Goal: Navigation & Orientation: Find specific page/section

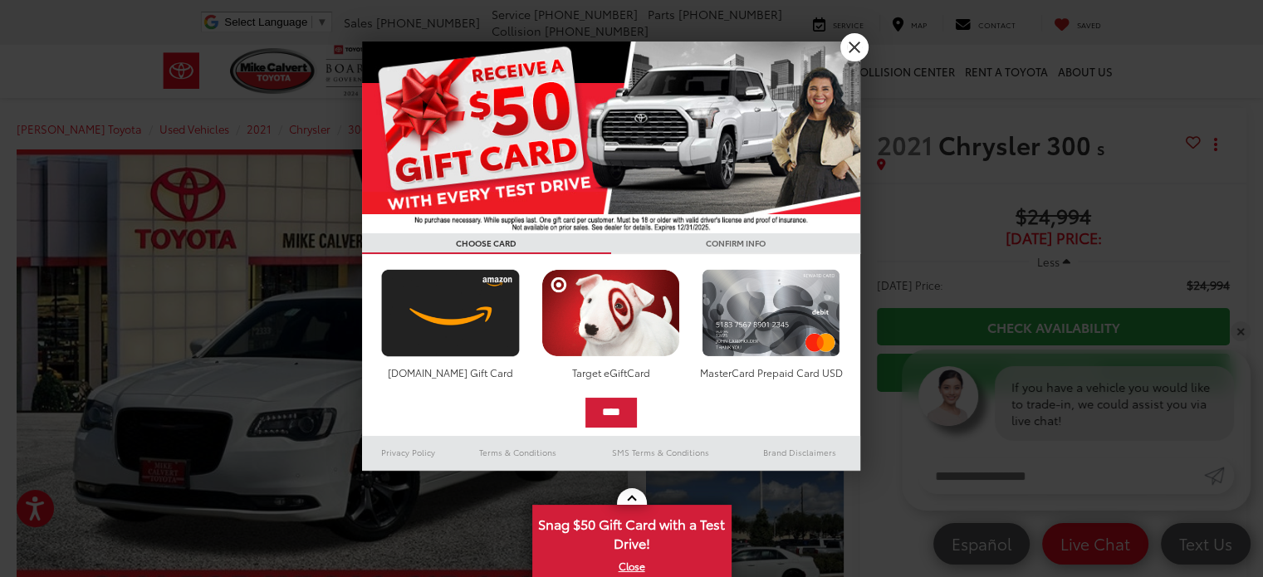
click at [852, 49] on link "X" at bounding box center [855, 47] width 28 height 28
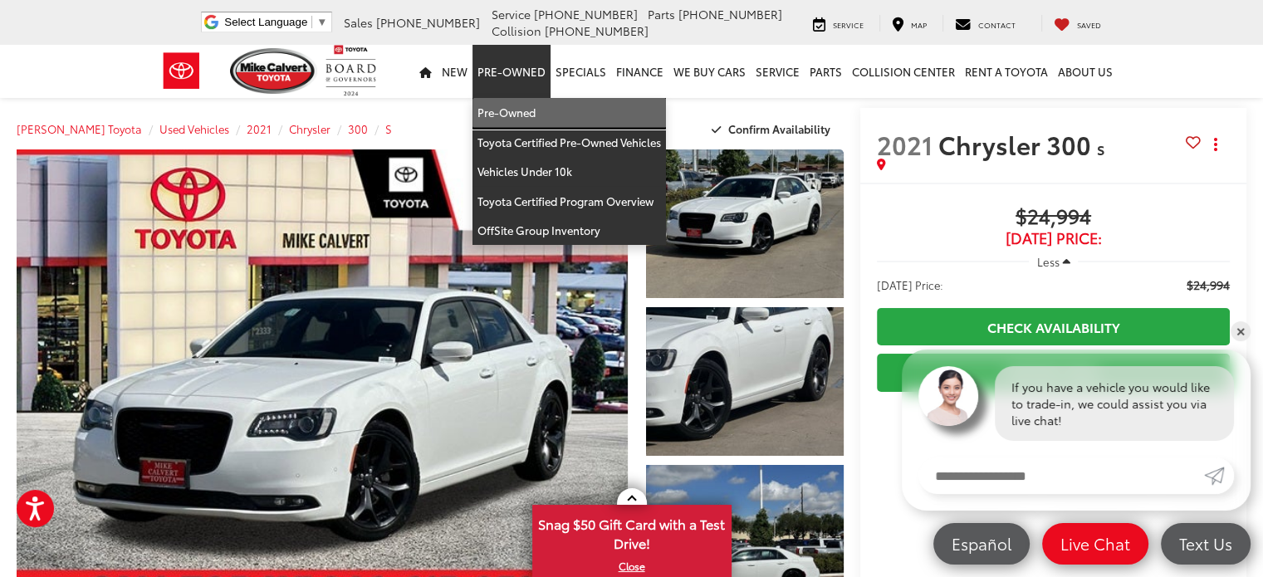
click at [538, 109] on link "Pre-Owned" at bounding box center [570, 113] width 194 height 30
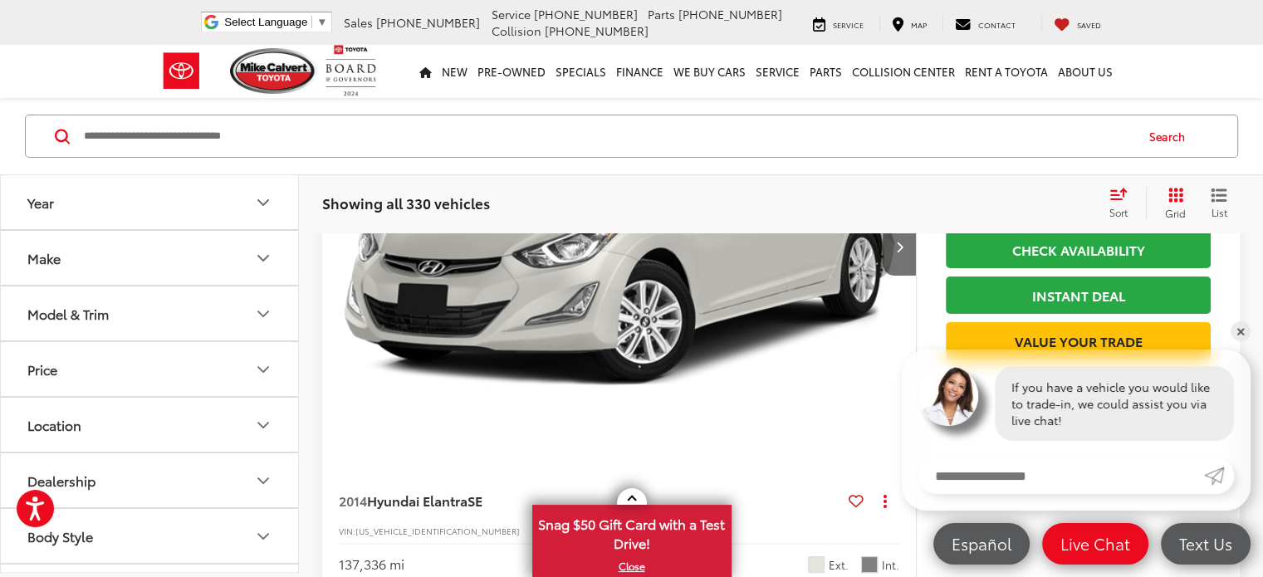
scroll to position [6566, 0]
